Goal: Transaction & Acquisition: Download file/media

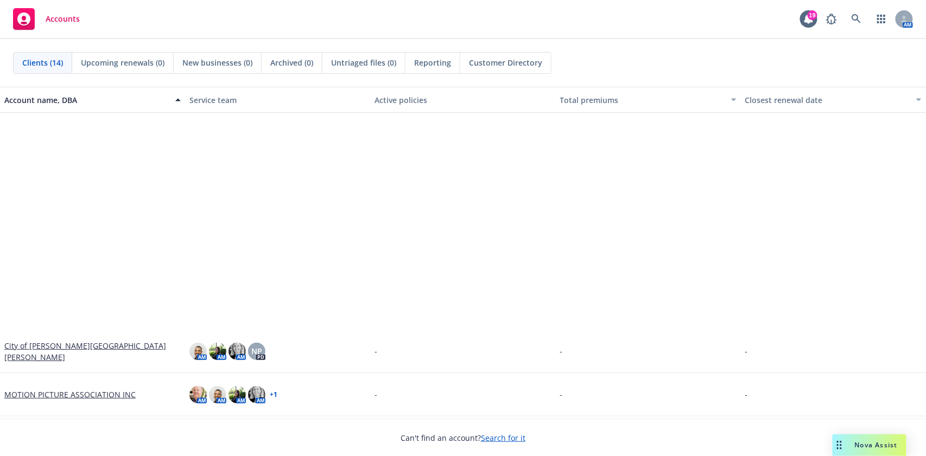
scroll to position [289, 0]
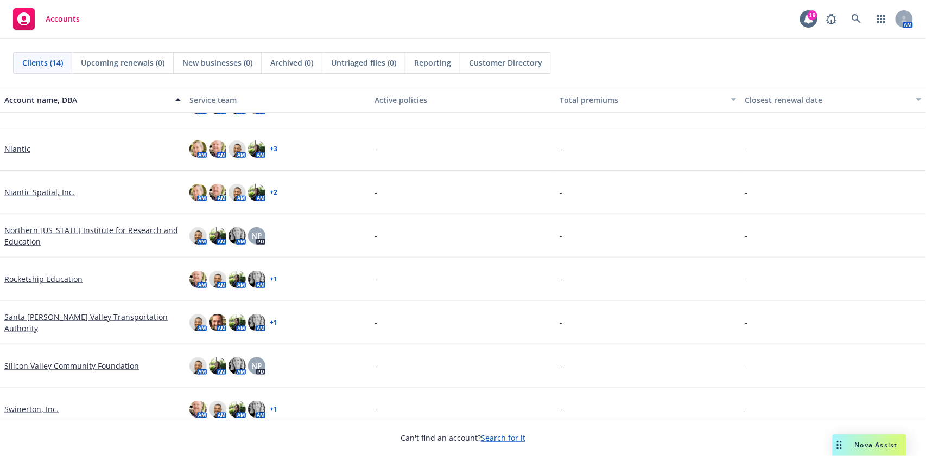
click at [62, 368] on link "Silicon Valley Community Foundation" at bounding box center [71, 365] width 135 height 11
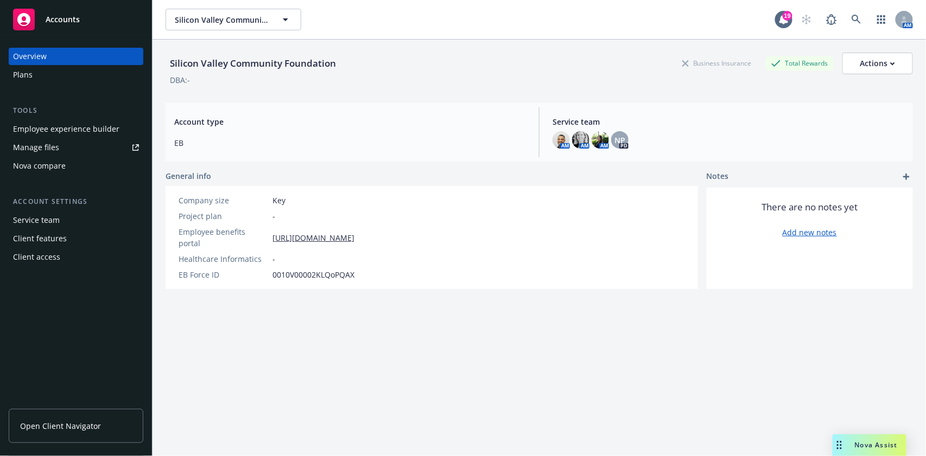
click at [79, 150] on link "Manage files" at bounding box center [76, 147] width 135 height 17
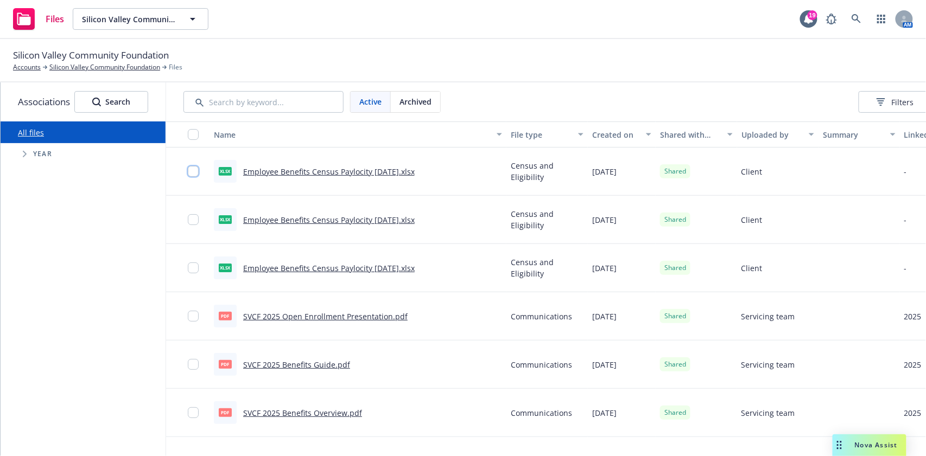
click at [196, 170] on input "checkbox" at bounding box center [193, 171] width 11 height 11
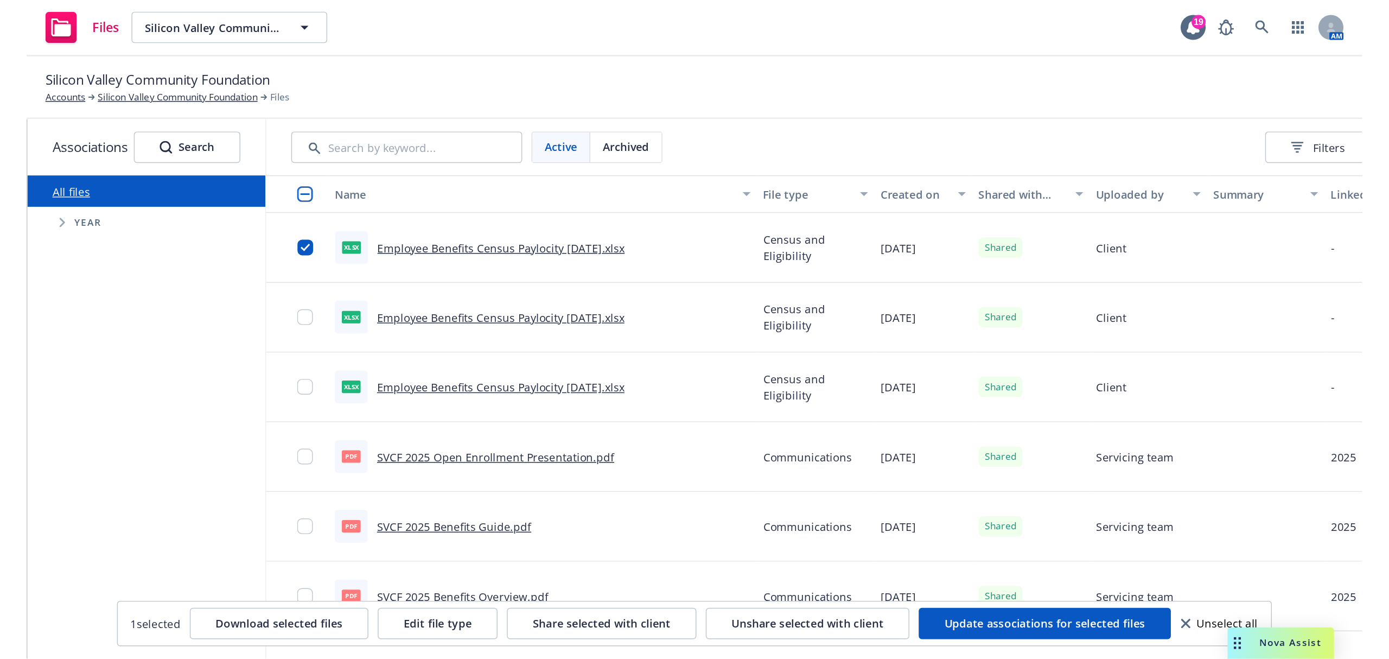
scroll to position [0, 120]
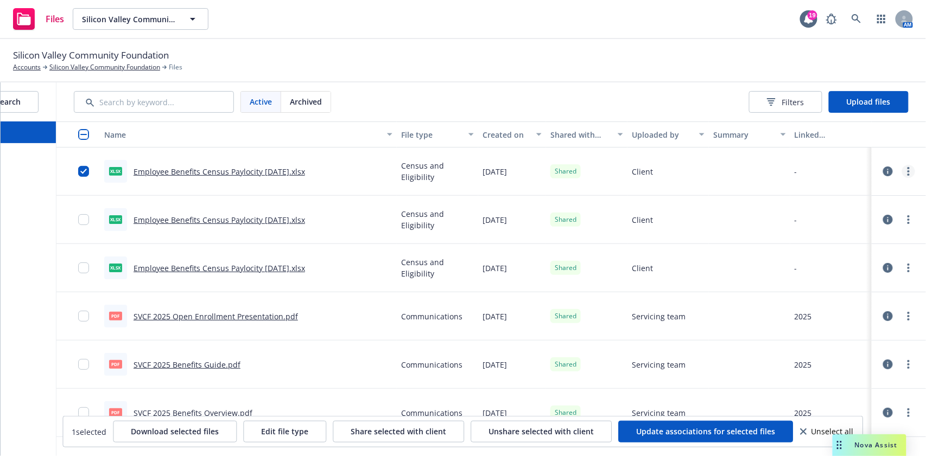
click at [903, 171] on link "more" at bounding box center [908, 171] width 13 height 13
click at [850, 240] on link "Download" at bounding box center [850, 237] width 108 height 22
